Goal: Transaction & Acquisition: Subscribe to service/newsletter

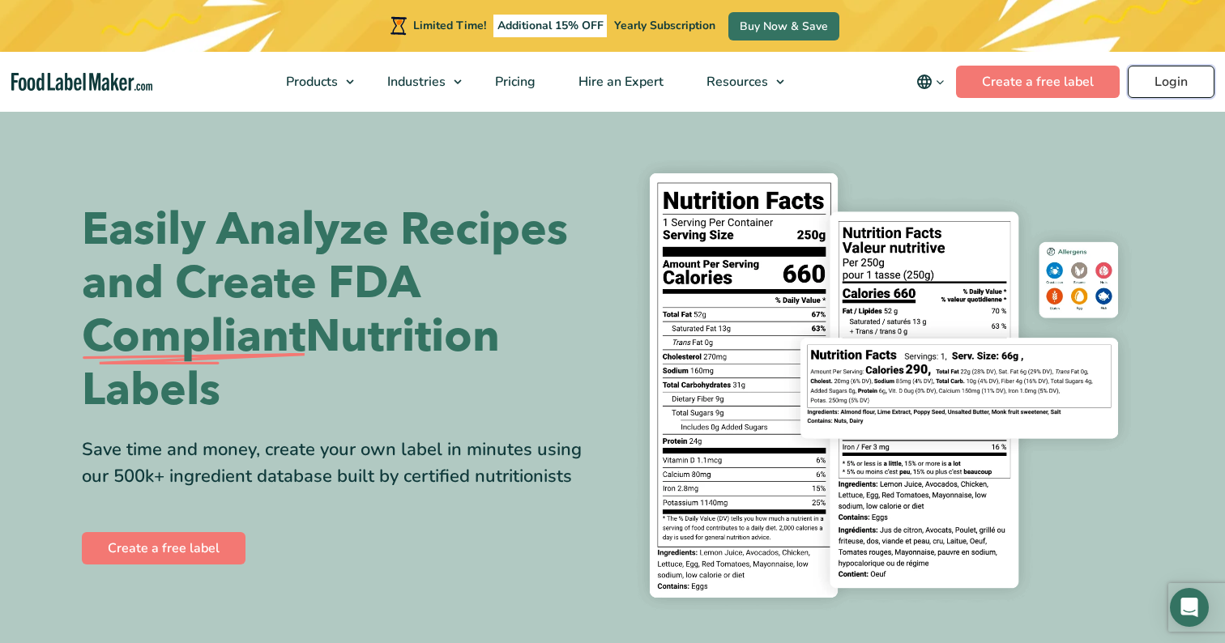
click at [1160, 69] on link "Login" at bounding box center [1171, 82] width 87 height 32
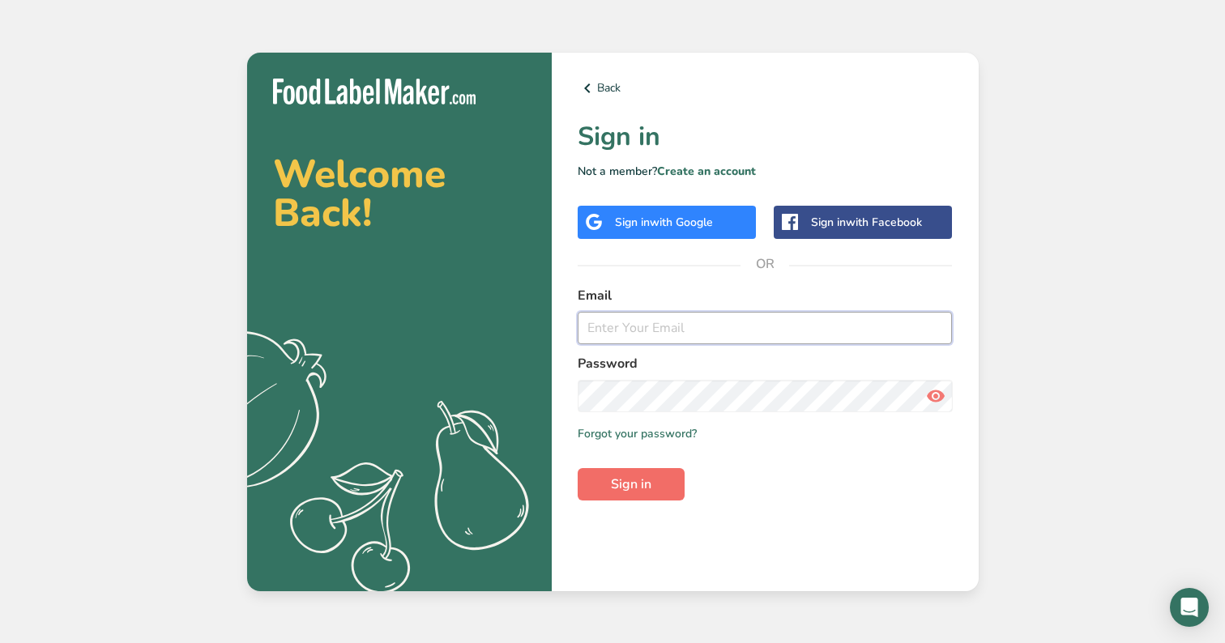
type input "aarias@lowcarbpanama.com"
click at [633, 493] on span "Sign in" at bounding box center [631, 484] width 41 height 19
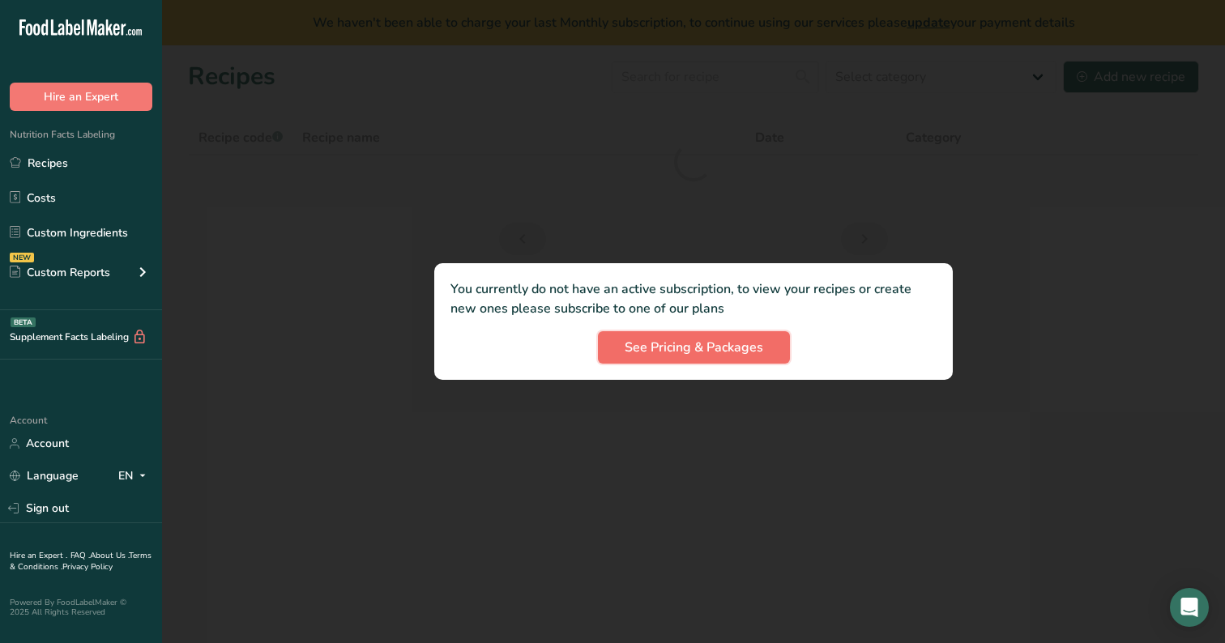
click at [687, 351] on span "See Pricing & Packages" at bounding box center [694, 347] width 139 height 19
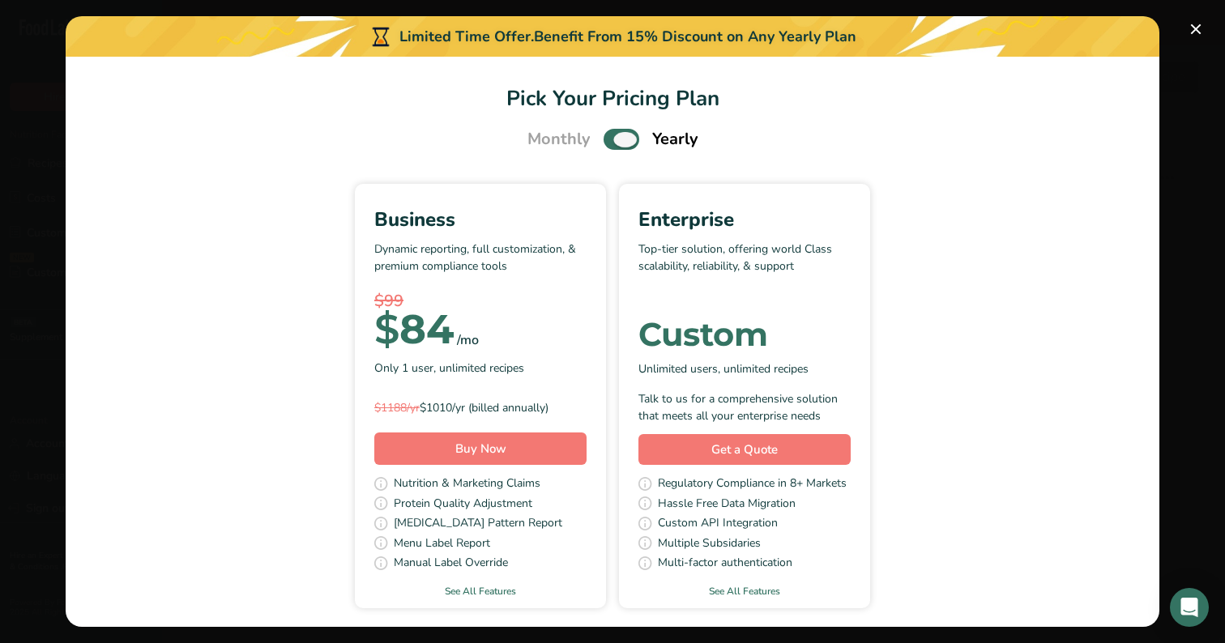
click at [605, 137] on span "Pick Your Pricing Plan Modal" at bounding box center [621, 139] width 36 height 20
click at [605, 137] on input "Pick Your Pricing Plan Modal" at bounding box center [608, 139] width 11 height 11
checkbox input "false"
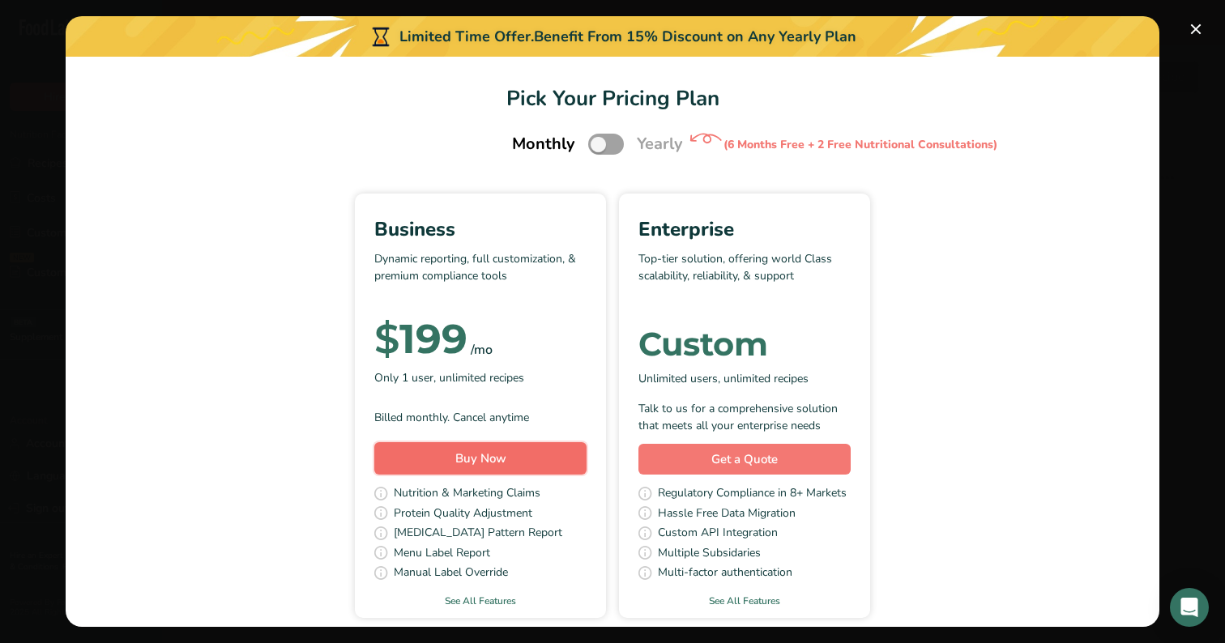
click at [432, 463] on button "Buy Now" at bounding box center [480, 458] width 212 height 32
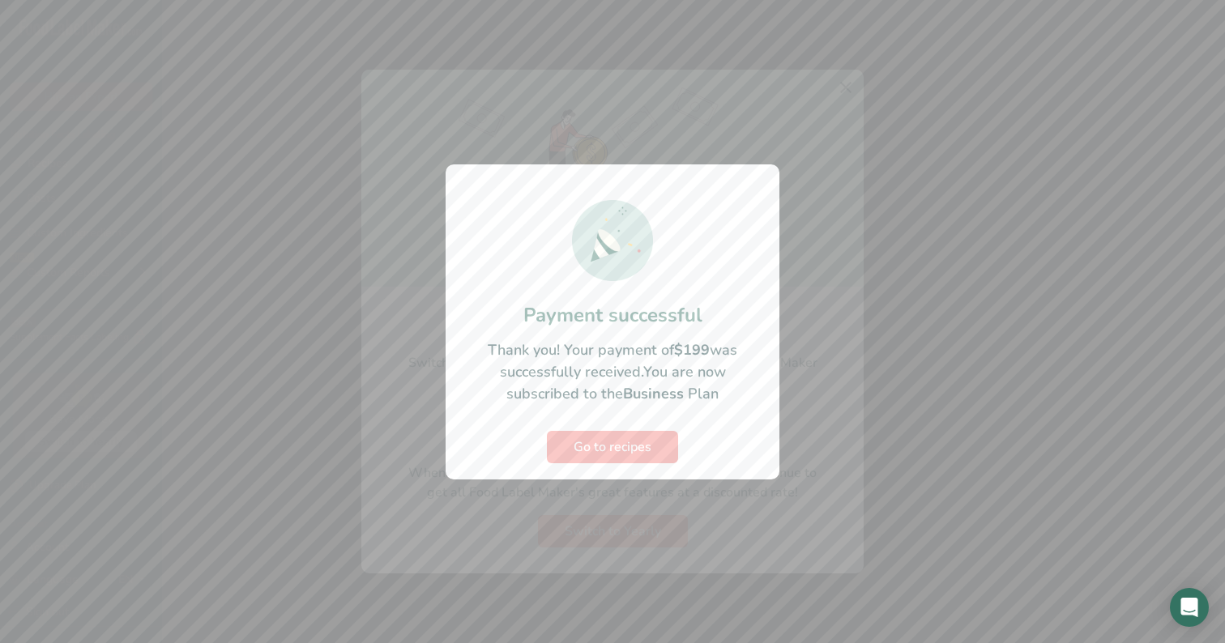
click at [961, 469] on div at bounding box center [612, 321] width 1225 height 643
click at [601, 455] on span "Go to recipes" at bounding box center [612, 446] width 78 height 19
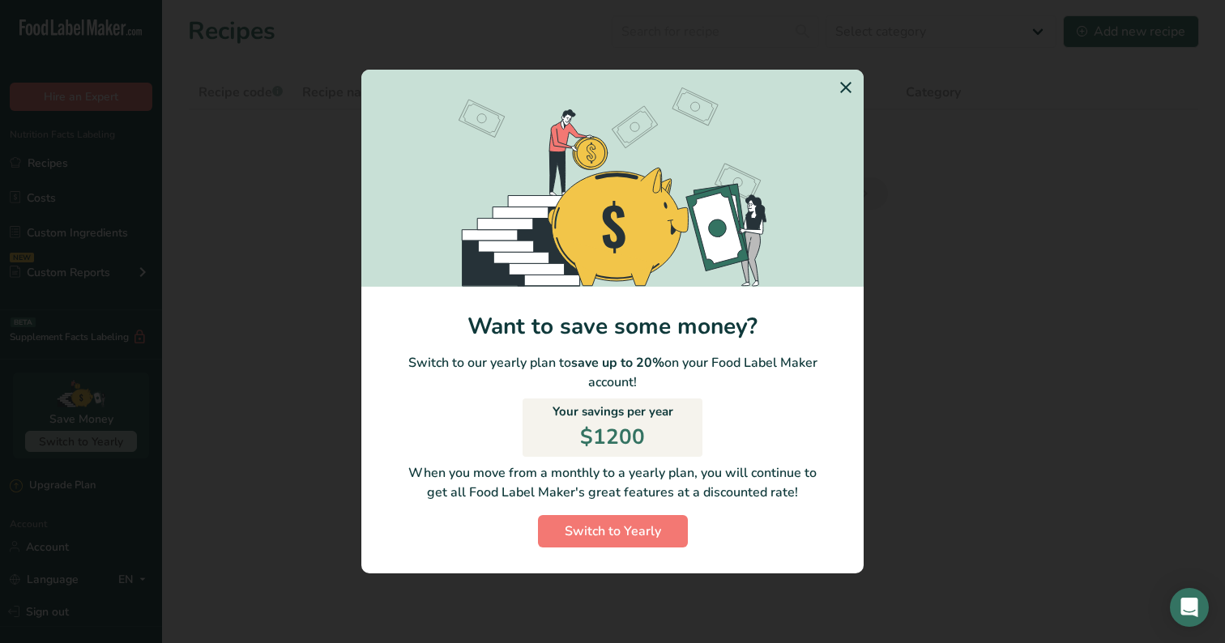
click at [842, 87] on icon "Switch to Yearly Modal" at bounding box center [845, 87] width 19 height 29
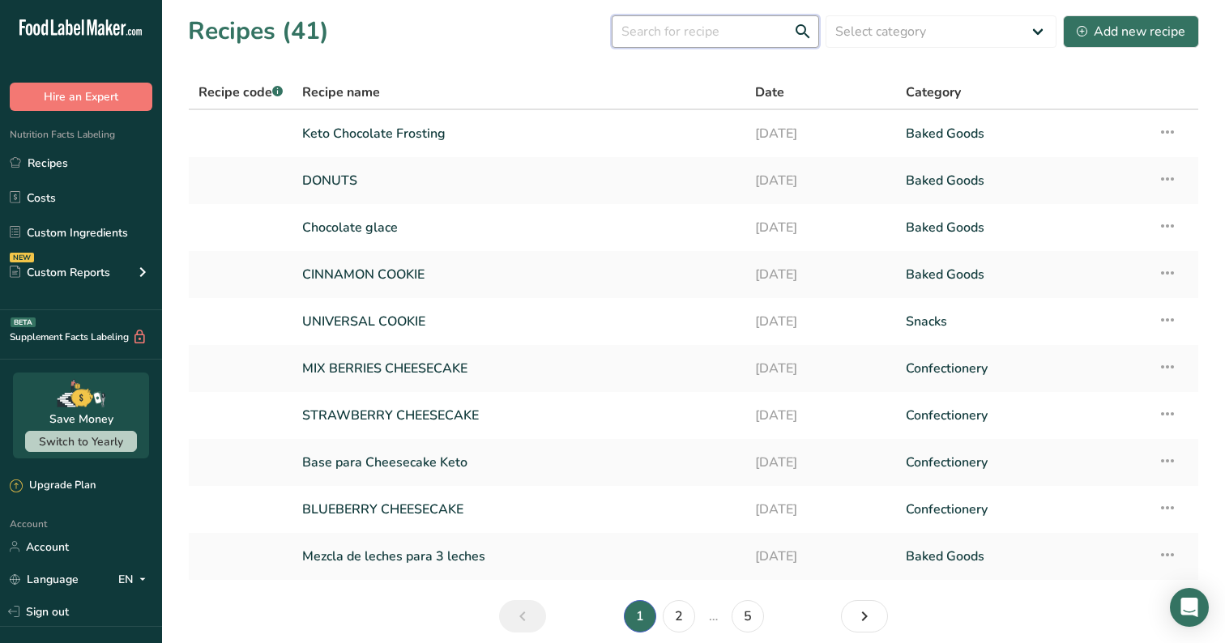
click at [729, 30] on input "text" at bounding box center [715, 31] width 207 height 32
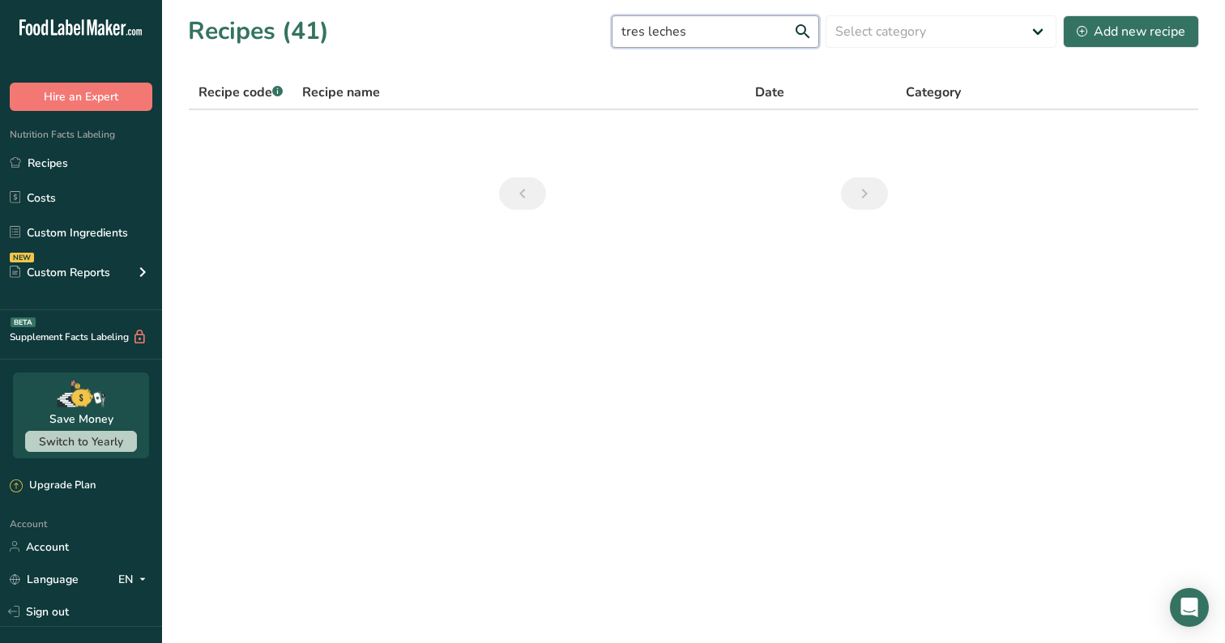
type input "tres leches"
drag, startPoint x: 721, startPoint y: 31, endPoint x: 515, endPoint y: 15, distance: 206.4
click at [515, 15] on div "Recipes (41) tres leches Select category All Baked Goods [GEOGRAPHIC_DATA] Conf…" at bounding box center [693, 31] width 1011 height 36
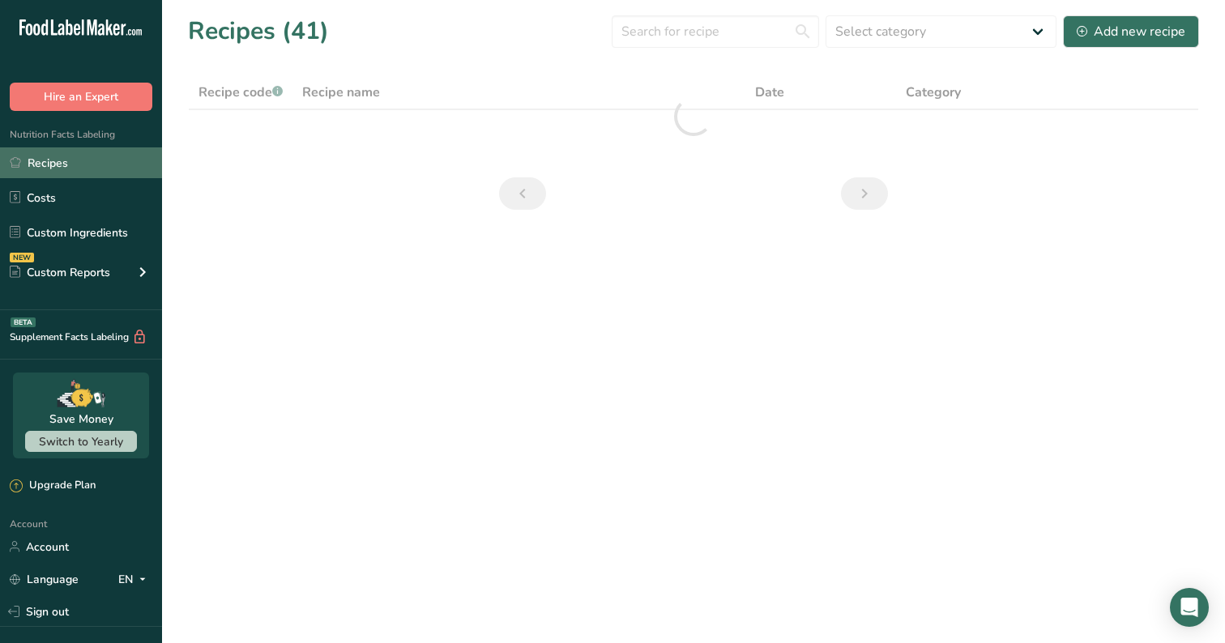
click at [58, 168] on link "Recipes" at bounding box center [81, 162] width 162 height 31
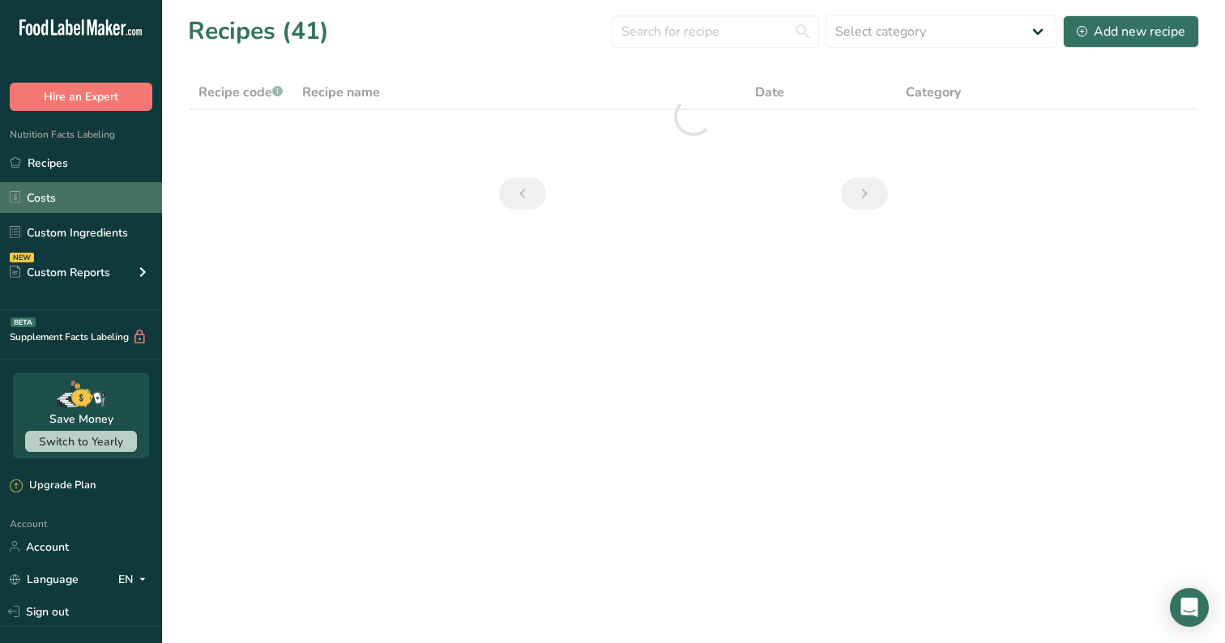
click at [49, 203] on link "Costs" at bounding box center [81, 197] width 162 height 31
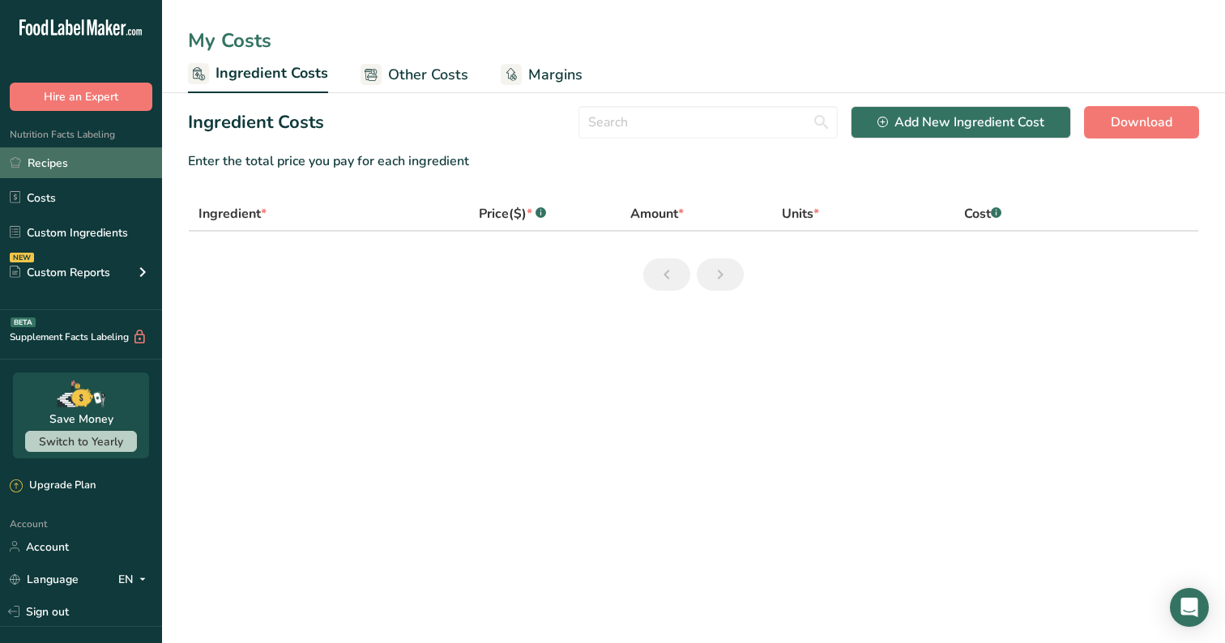
click at [46, 163] on link "Recipes" at bounding box center [81, 162] width 162 height 31
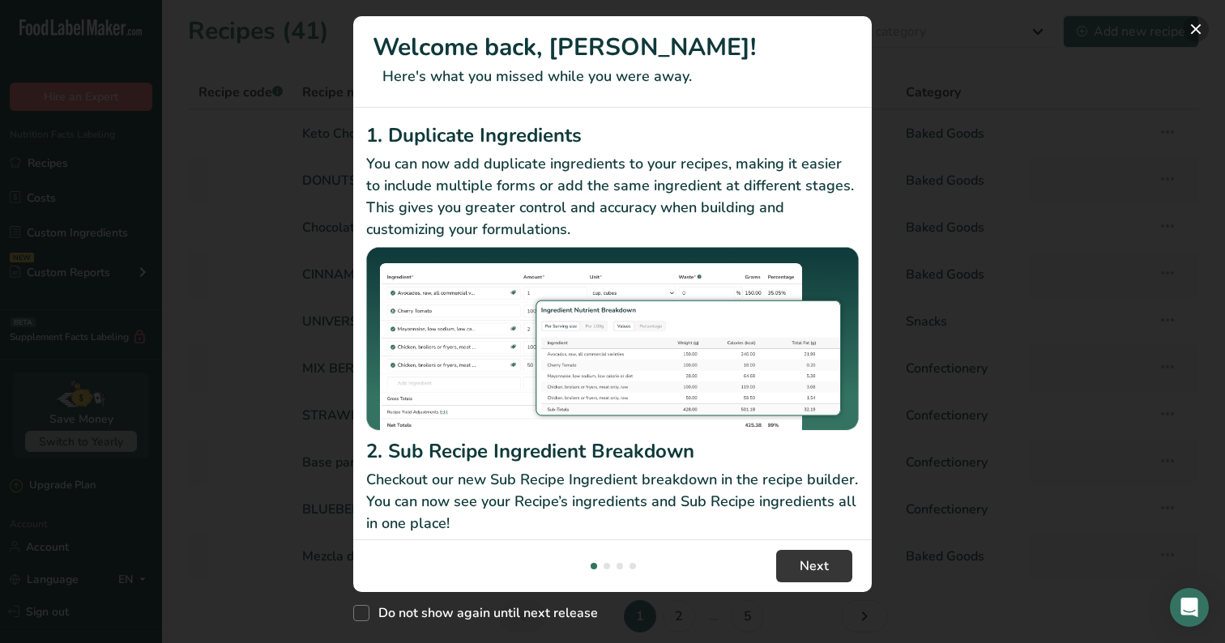
click at [1194, 30] on button "New Features" at bounding box center [1196, 29] width 26 height 26
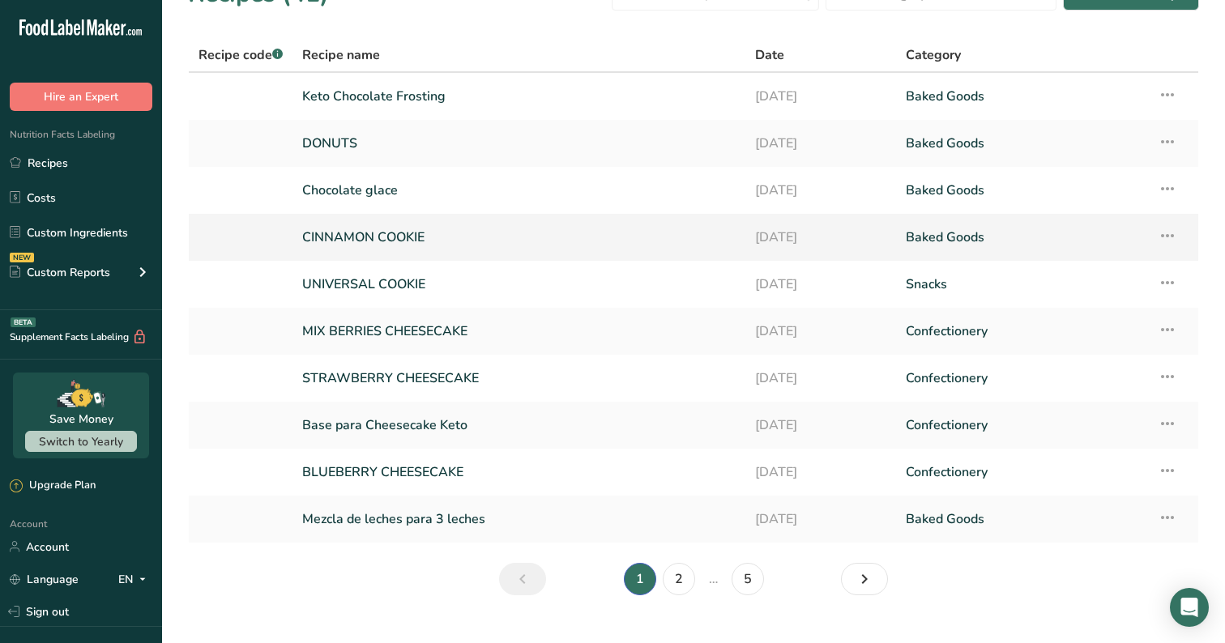
scroll to position [39, 0]
click at [506, 522] on link "Mezcla de leches para 3 leches" at bounding box center [518, 518] width 433 height 34
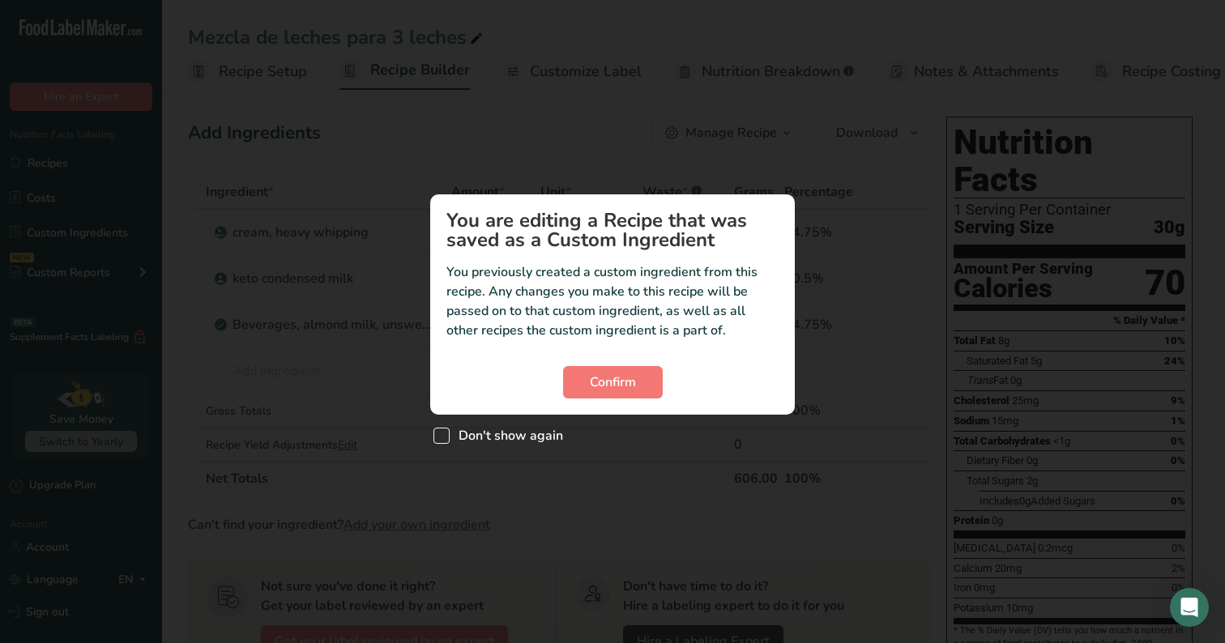
click at [448, 431] on span "Custom ingredient modal" at bounding box center [441, 436] width 16 height 16
click at [444, 431] on input "Don't show again" at bounding box center [438, 435] width 11 height 11
click at [445, 437] on span "Custom ingredient modal" at bounding box center [441, 436] width 16 height 16
click at [444, 437] on input "Don't show again" at bounding box center [438, 435] width 11 height 11
click at [437, 437] on span "Custom ingredient modal" at bounding box center [441, 436] width 16 height 16
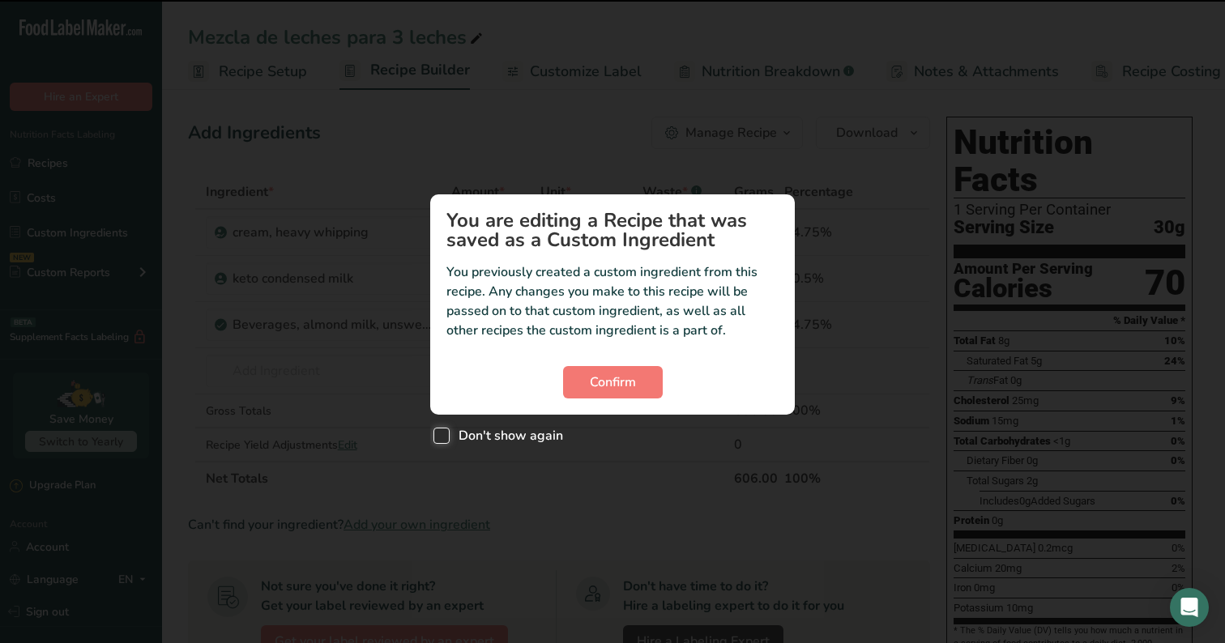
click at [437, 437] on input "Don't show again" at bounding box center [438, 435] width 11 height 11
checkbox input "true"
click at [611, 383] on span "Confirm" at bounding box center [613, 382] width 46 height 19
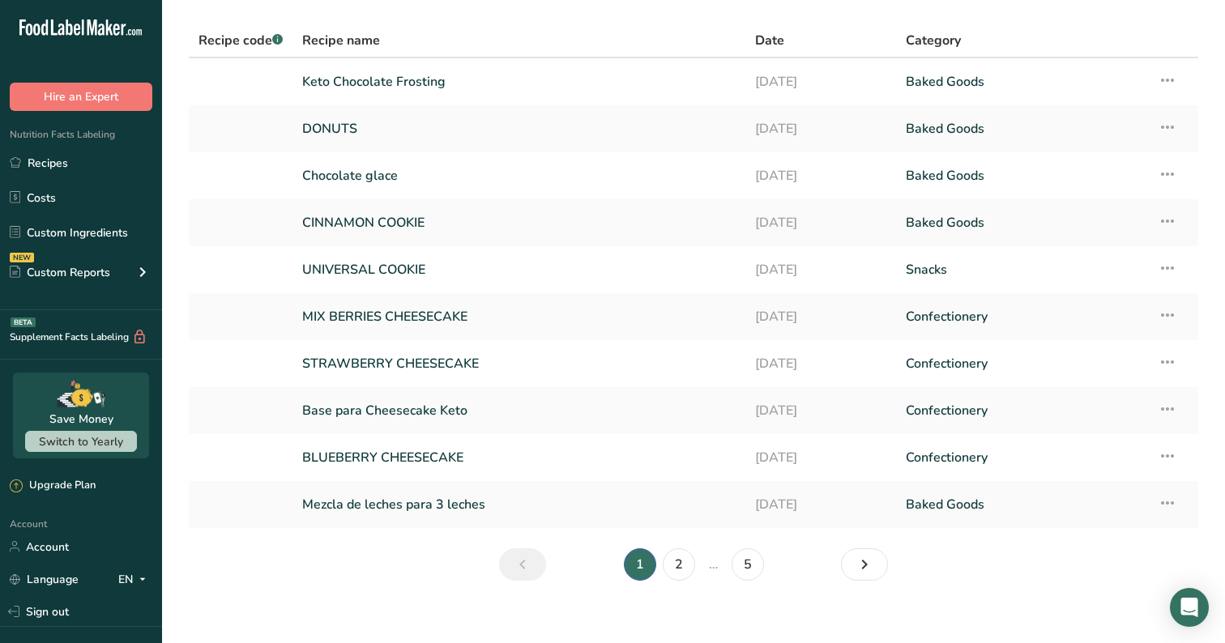
scroll to position [54, 0]
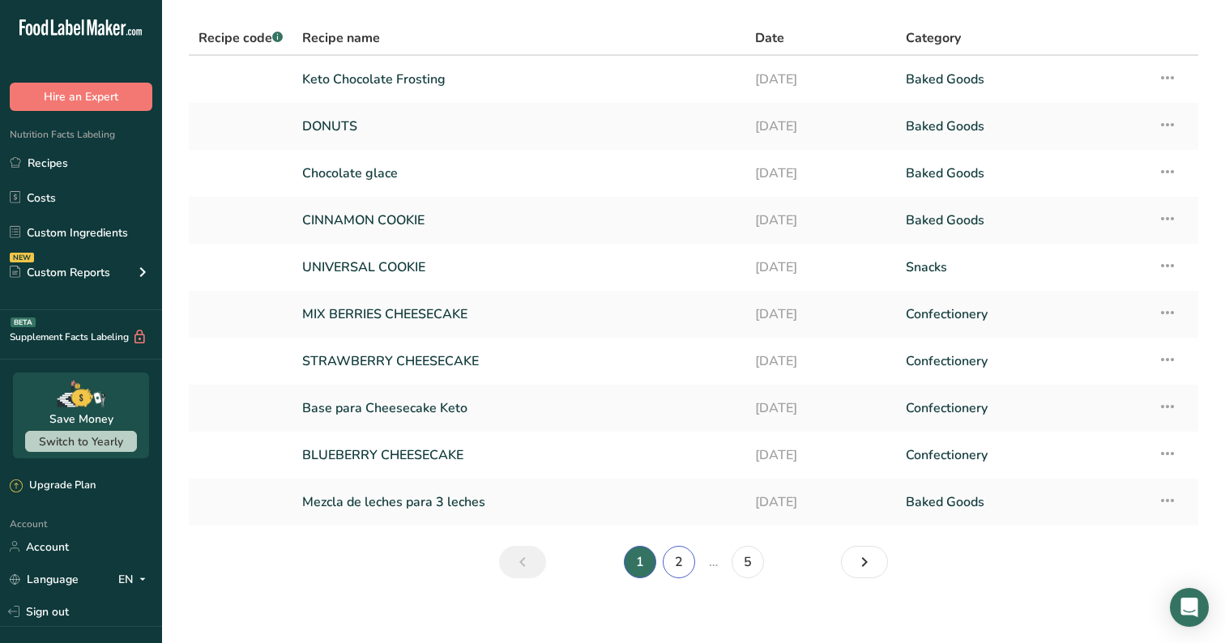
click at [676, 565] on link "2" at bounding box center [679, 562] width 32 height 32
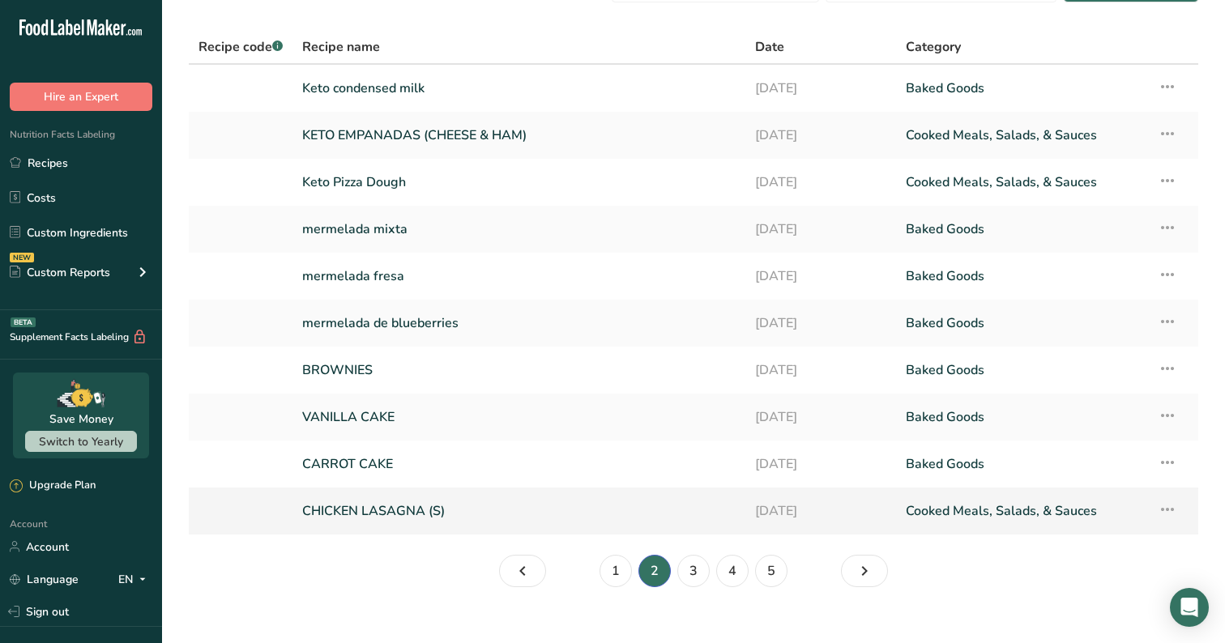
scroll to position [49, 0]
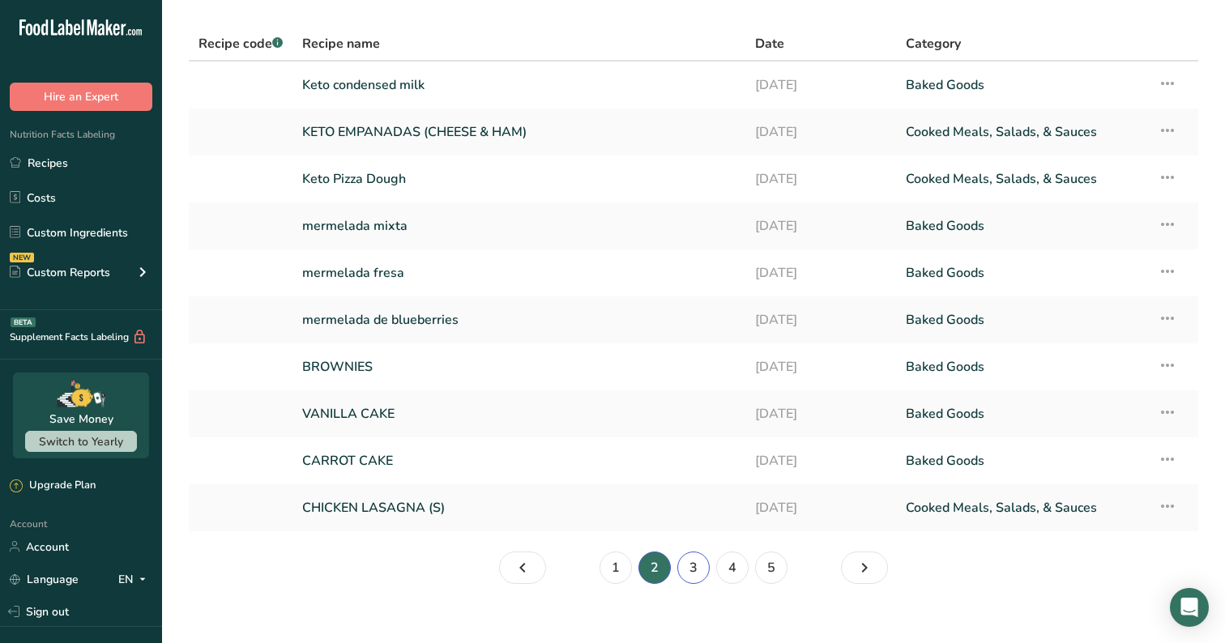
click at [685, 564] on link "3" at bounding box center [693, 568] width 32 height 32
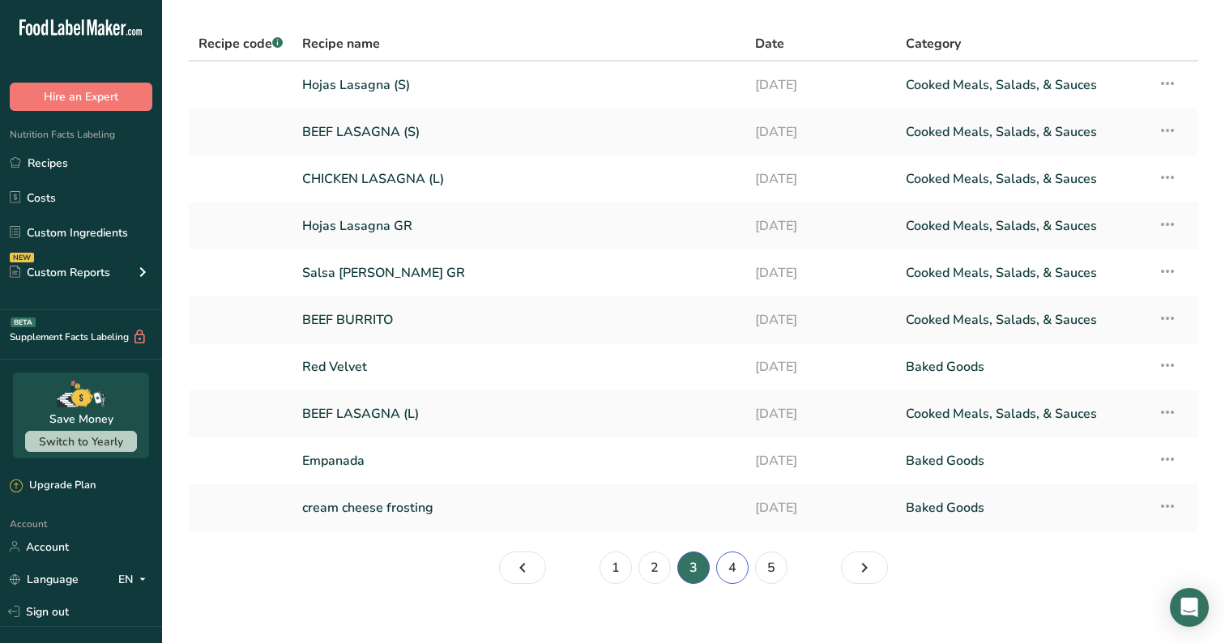
click at [733, 570] on link "4" at bounding box center [732, 568] width 32 height 32
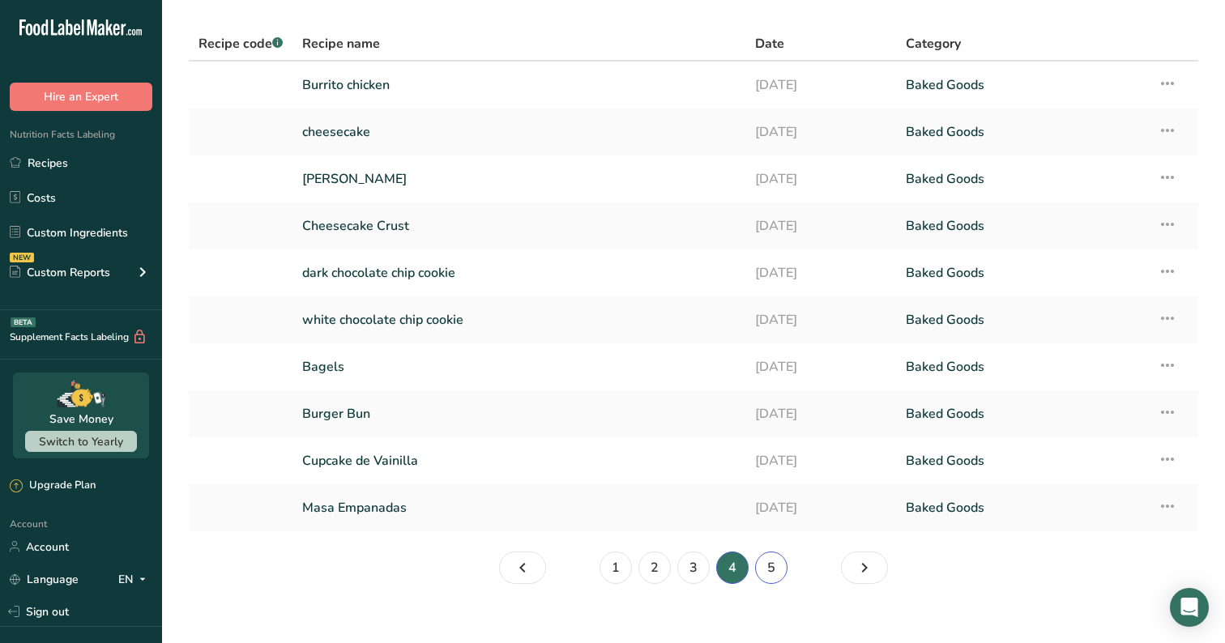
click at [776, 573] on link "5" at bounding box center [771, 568] width 32 height 32
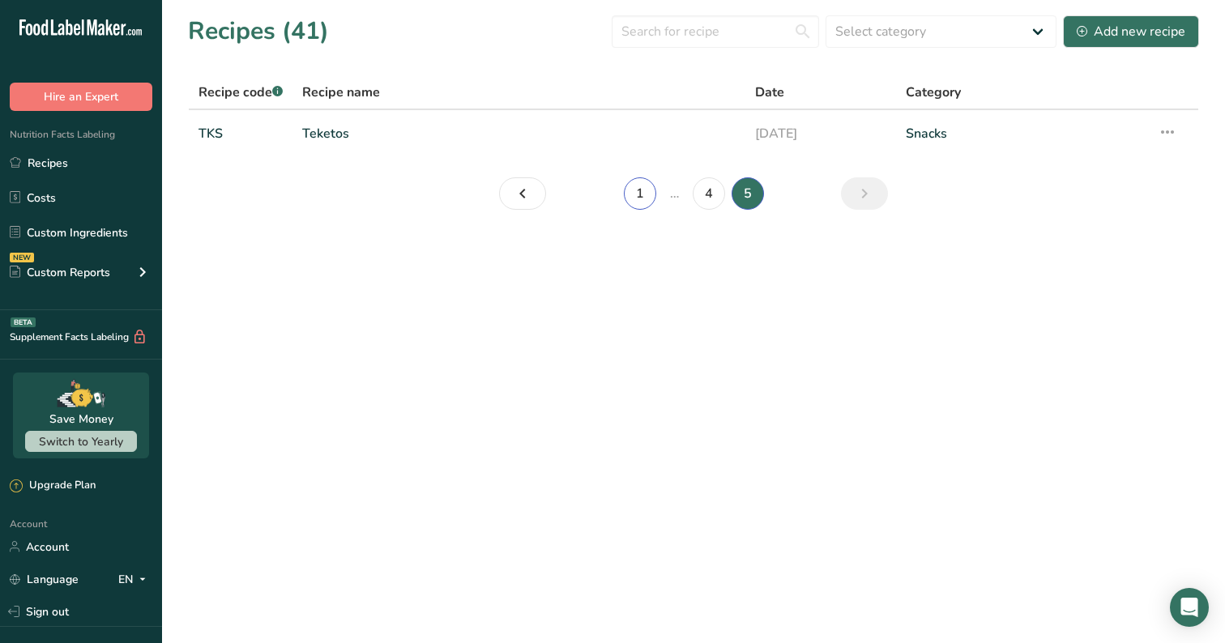
click at [636, 190] on link "1" at bounding box center [640, 193] width 32 height 32
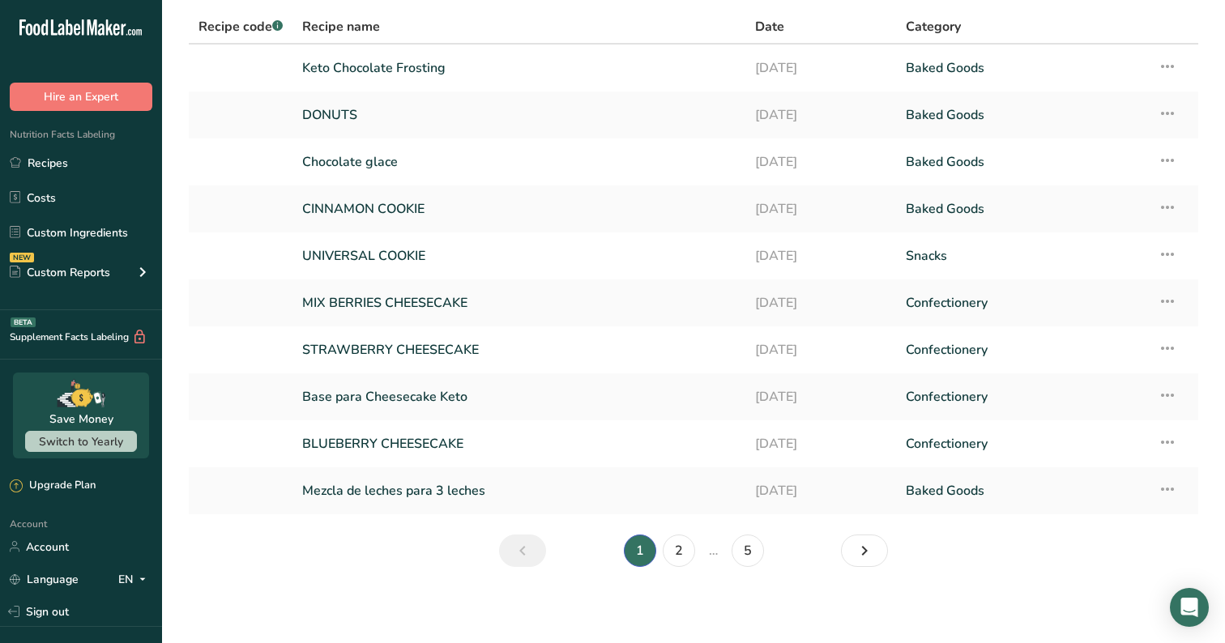
scroll to position [67, 0]
click at [430, 399] on link "Base para Cheesecake Keto" at bounding box center [518, 395] width 433 height 34
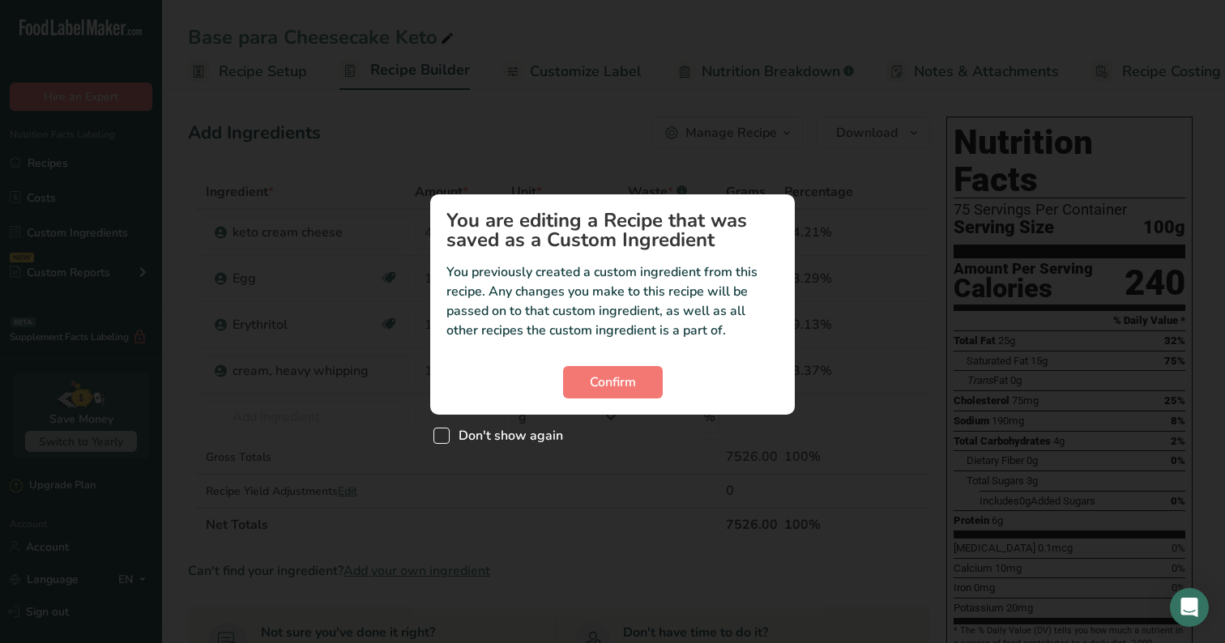
click at [445, 433] on span "Custom ingredient modal" at bounding box center [441, 436] width 16 height 16
click at [444, 433] on input "Don't show again" at bounding box center [438, 435] width 11 height 11
checkbox input "true"
click at [616, 394] on button "Confirm" at bounding box center [613, 382] width 100 height 32
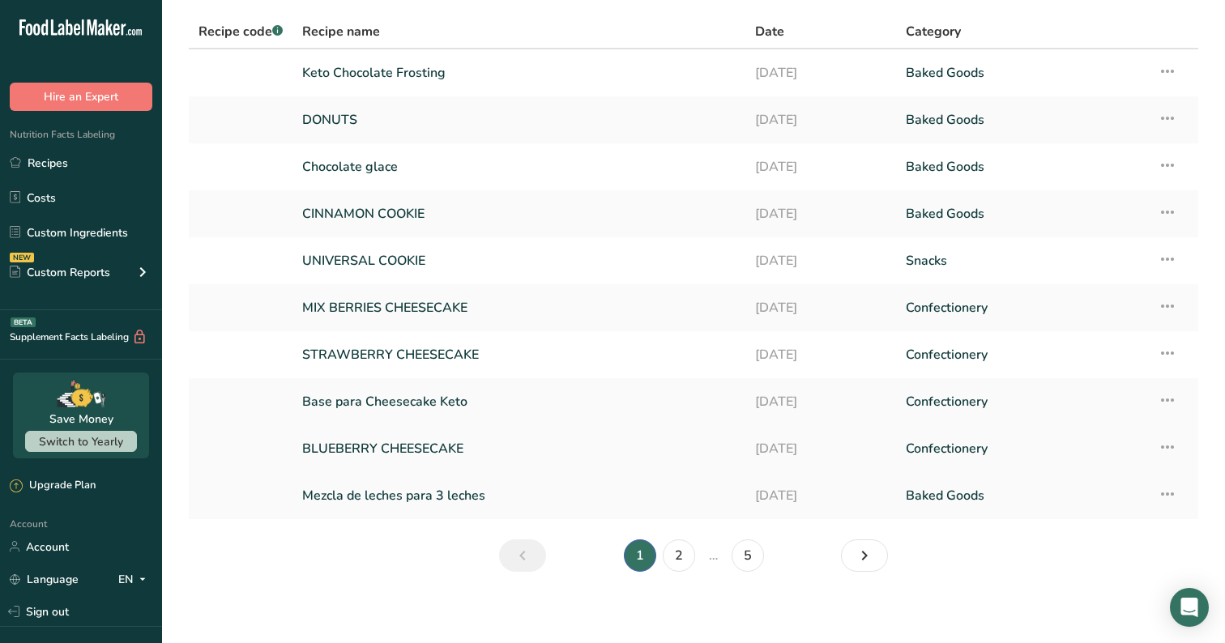
scroll to position [67, 0]
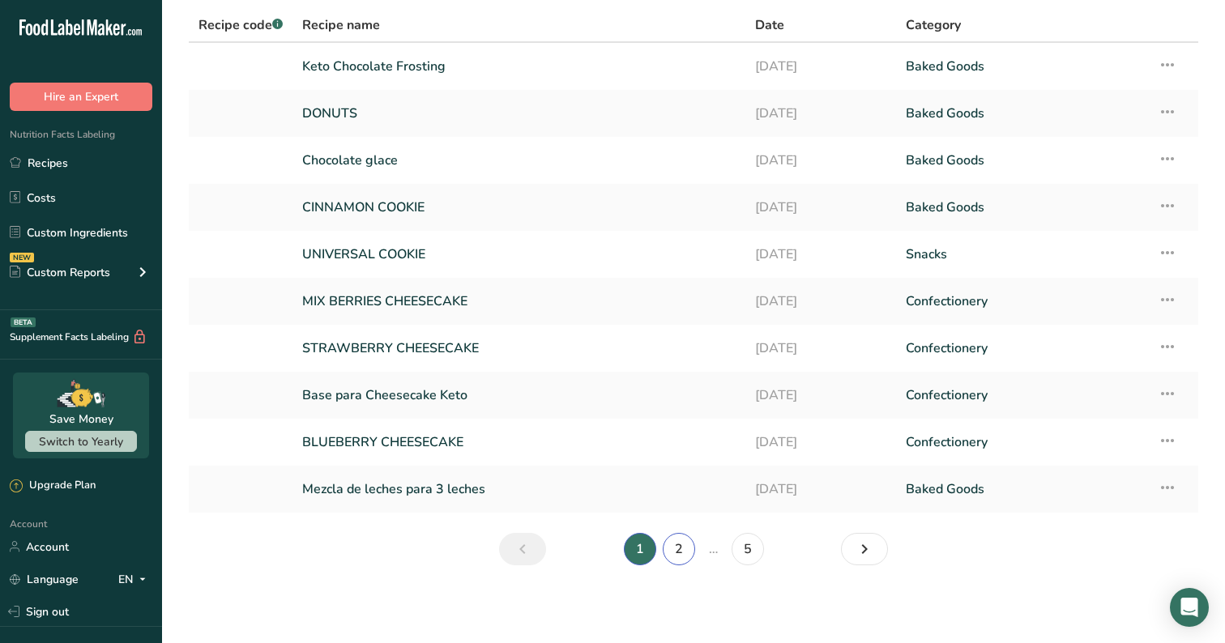
click at [675, 554] on link "2" at bounding box center [679, 549] width 32 height 32
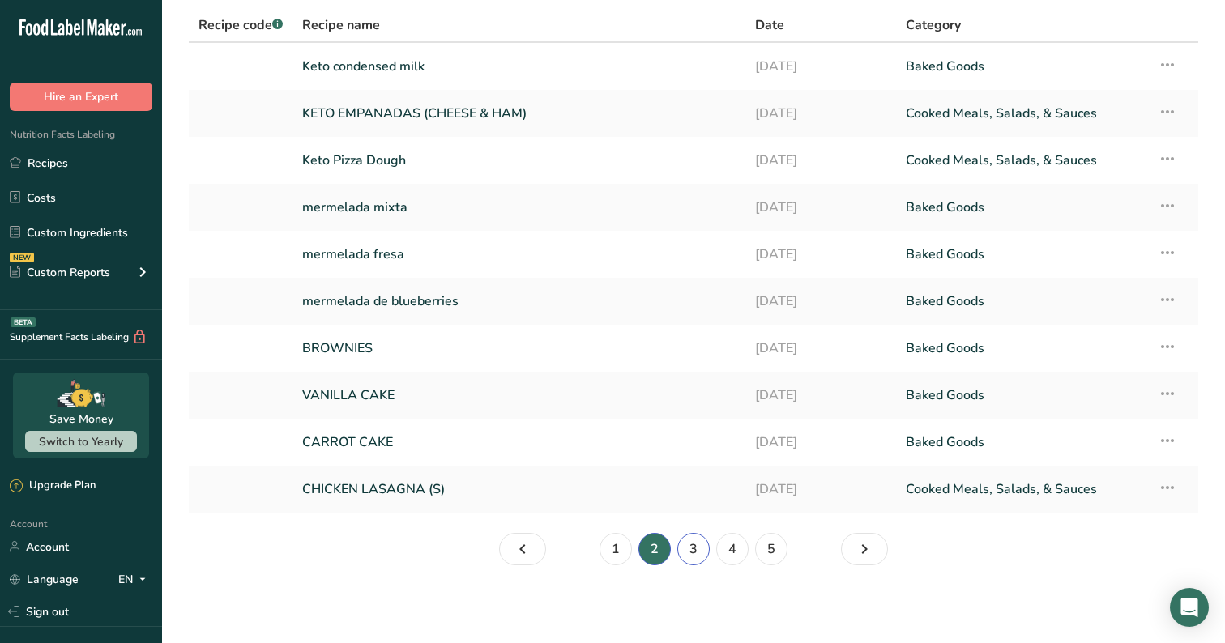
click at [697, 556] on link "3" at bounding box center [693, 549] width 32 height 32
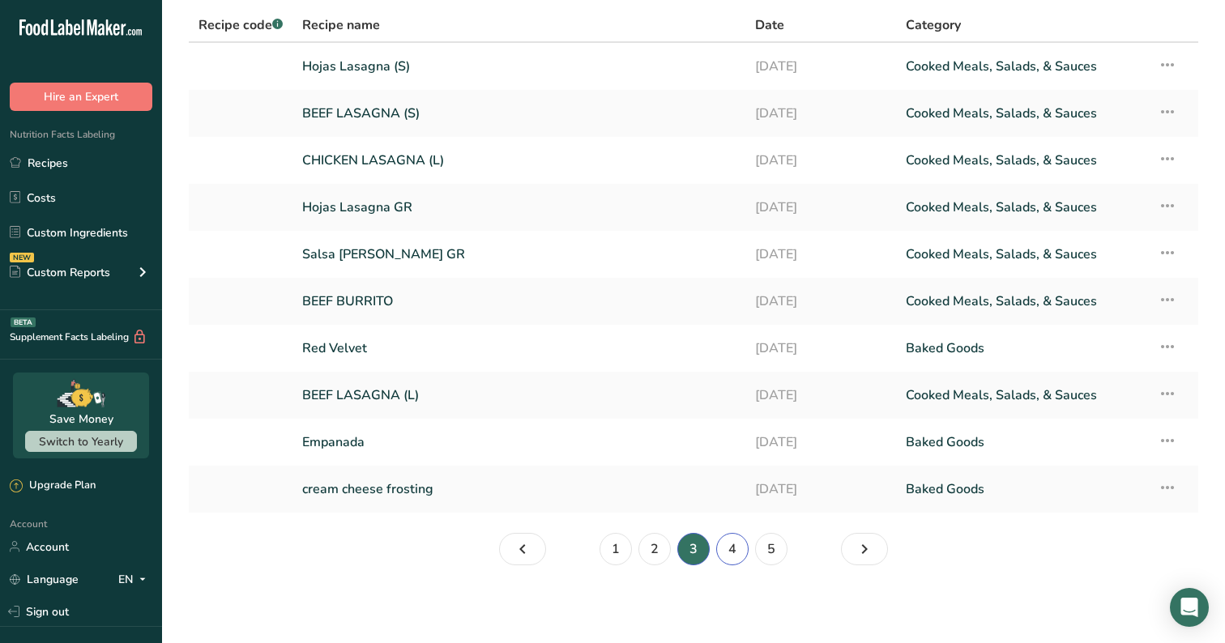
click at [732, 552] on link "4" at bounding box center [732, 549] width 32 height 32
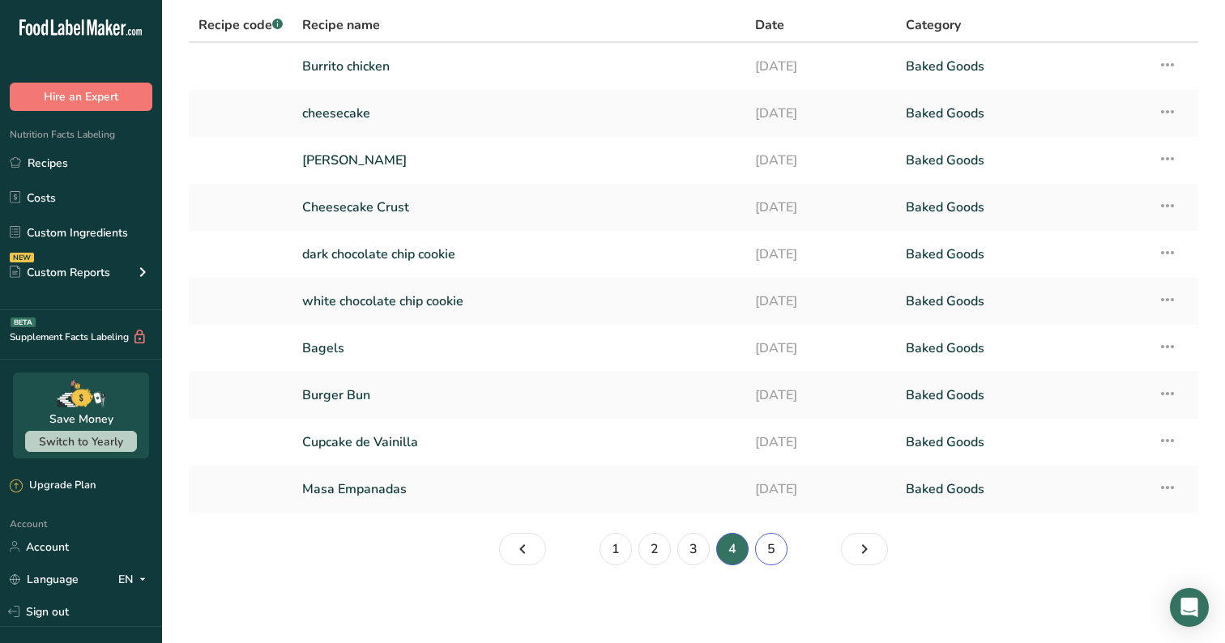
click at [770, 557] on link "5" at bounding box center [771, 549] width 32 height 32
